Goal: Information Seeking & Learning: Learn about a topic

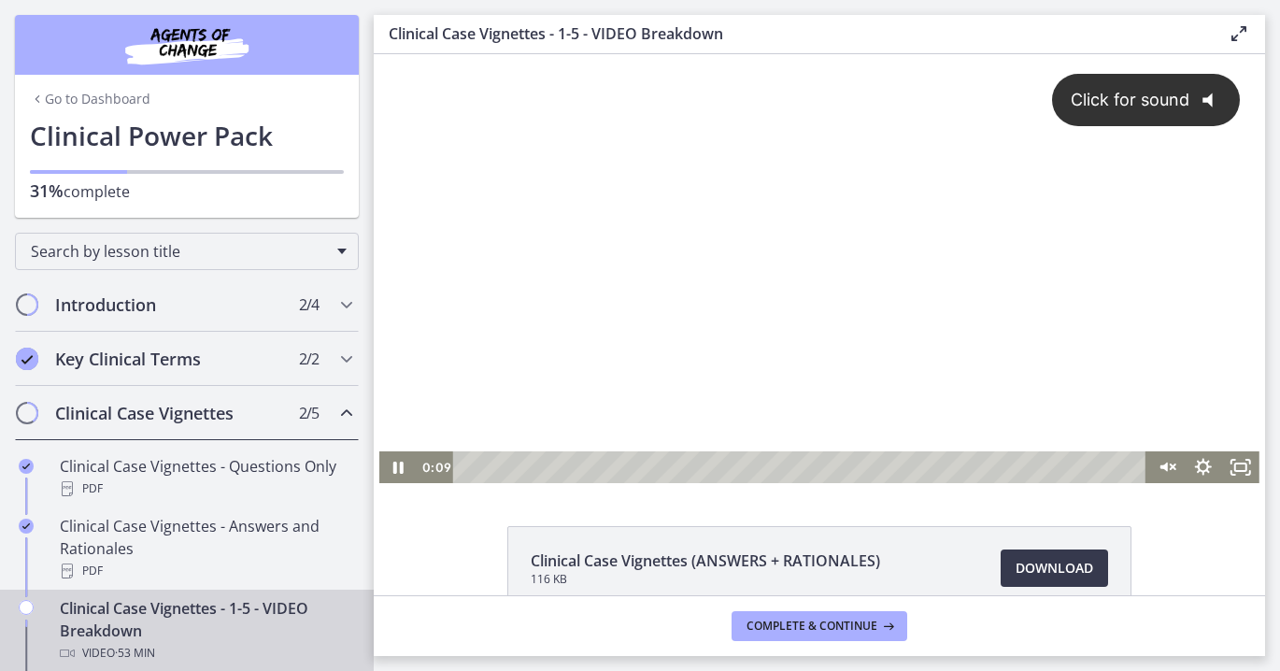
click at [801, 350] on div "Click for sound @keyframes VOLUME_SMALL_WAVE_FLASH { 0% { opacity: 0; } 33% { o…" at bounding box center [819, 252] width 880 height 397
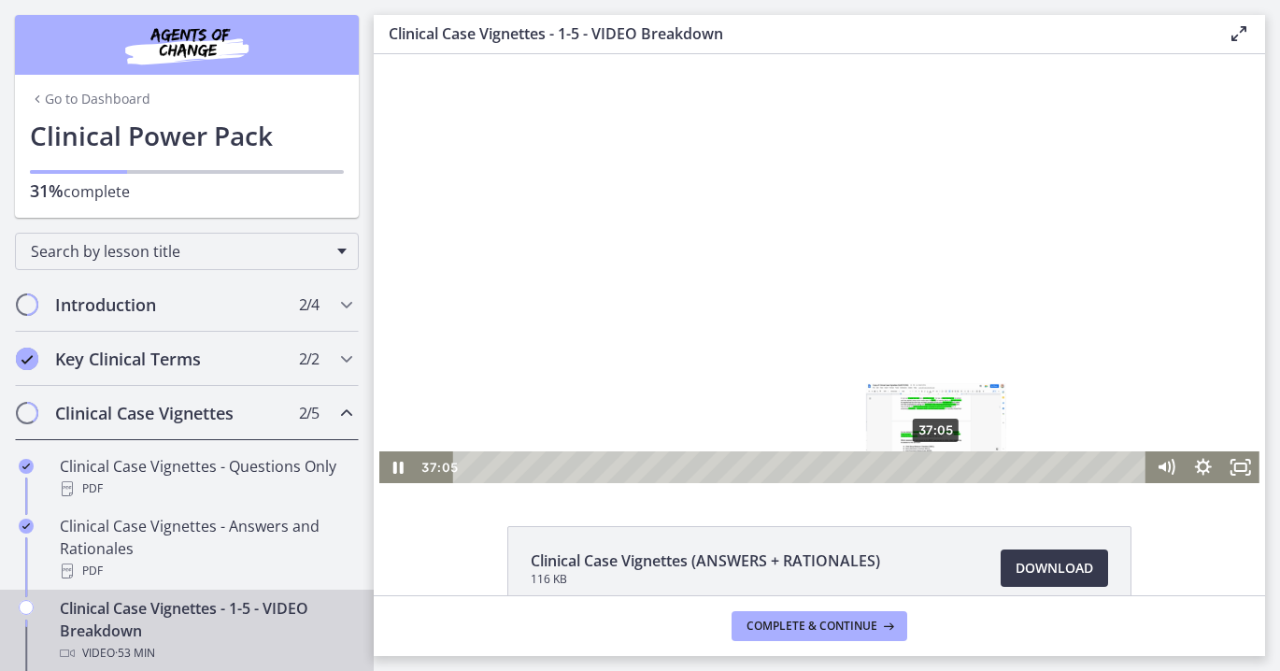
click at [937, 465] on div "37:05" at bounding box center [802, 467] width 671 height 32
click at [887, 465] on div "33:11" at bounding box center [802, 467] width 671 height 32
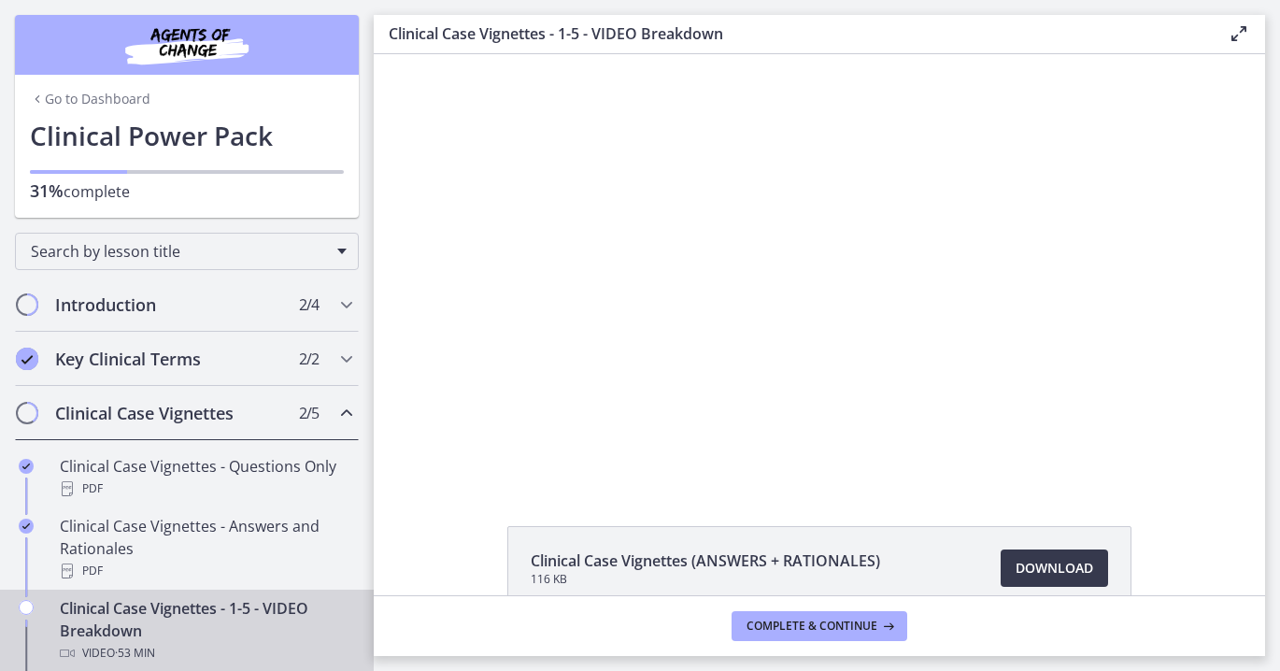
click at [1028, 513] on div "Clinical Case Vignettes (ANSWERS + RATIONALES) 116 KB Download Opens in a new w…" at bounding box center [819, 324] width 891 height 541
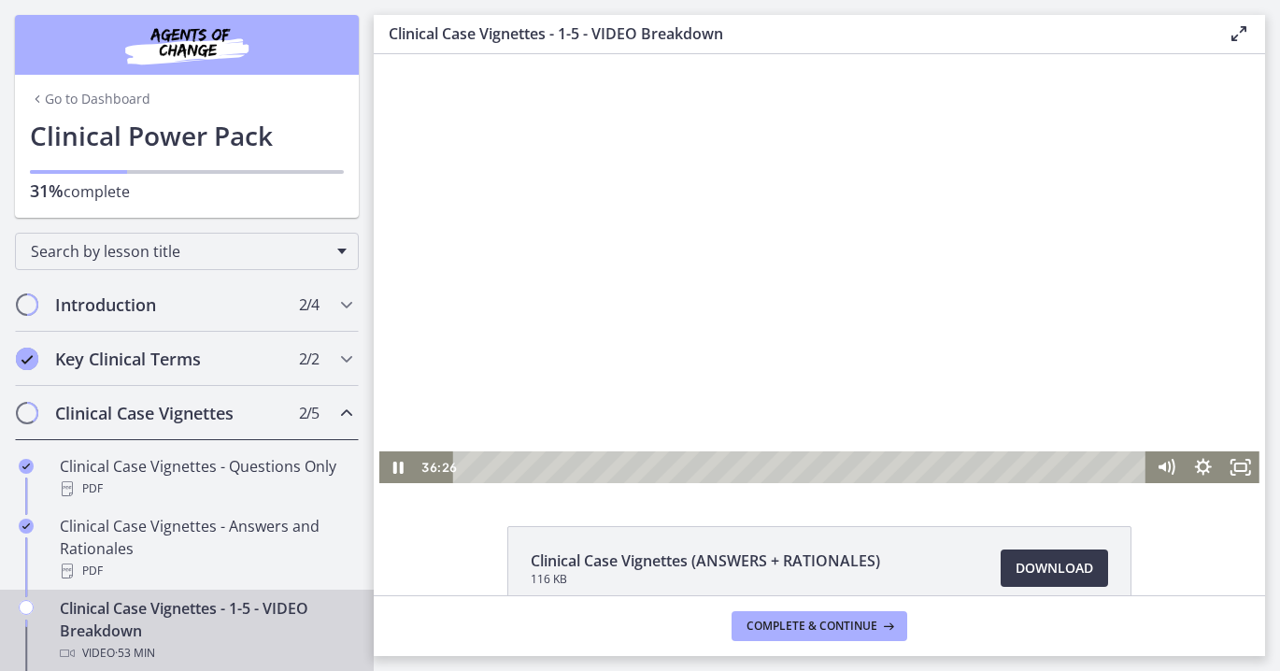
click at [955, 369] on div at bounding box center [819, 268] width 880 height 429
click at [880, 376] on div at bounding box center [819, 268] width 880 height 429
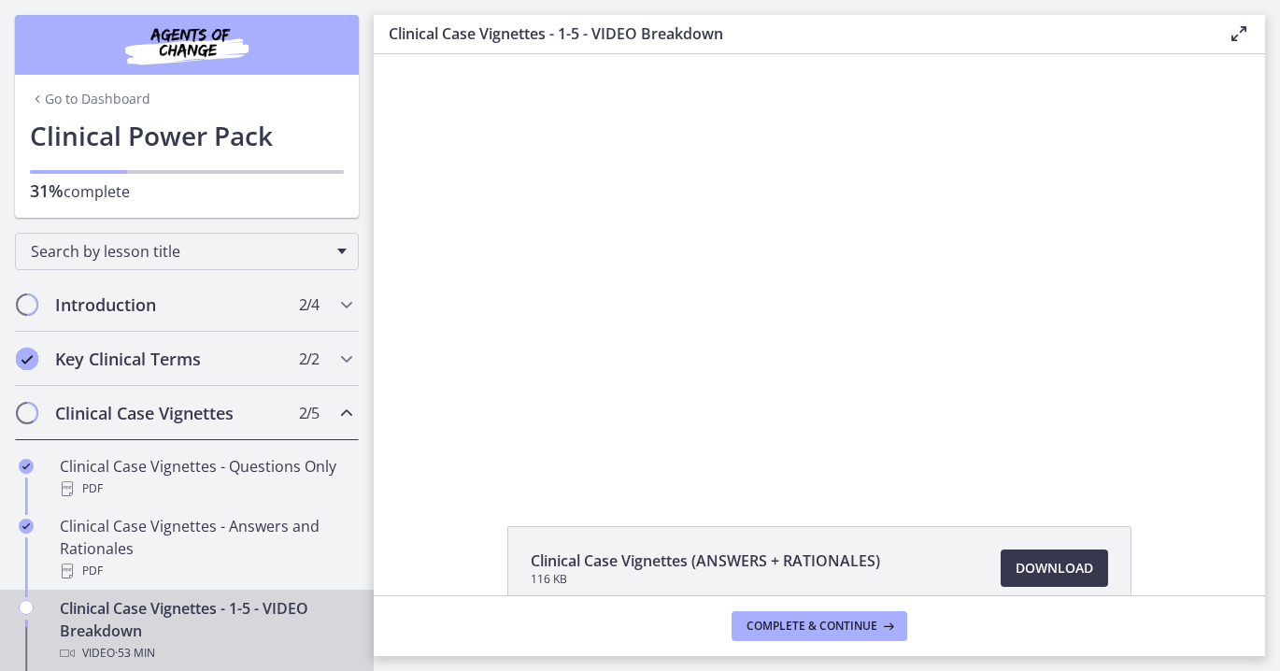
click at [880, 376] on div at bounding box center [819, 268] width 880 height 429
